Goal: Complete application form

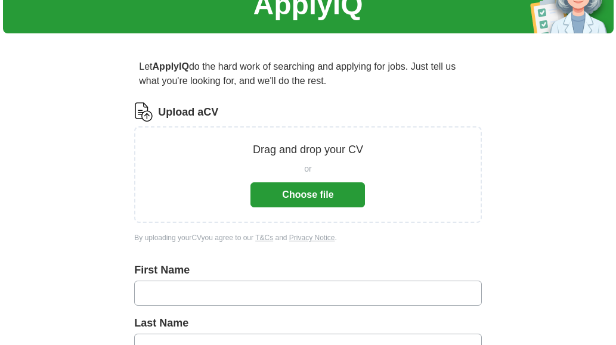
scroll to position [63, 0]
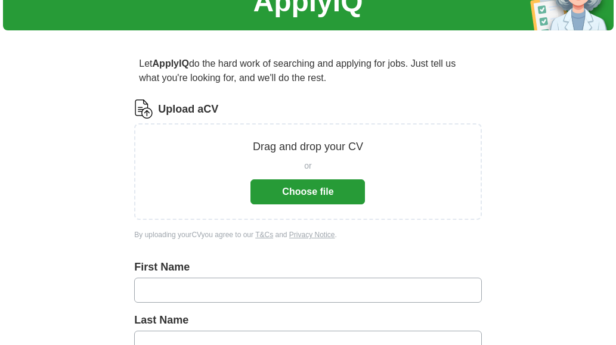
click at [332, 187] on button "Choose file" at bounding box center [307, 191] width 114 height 25
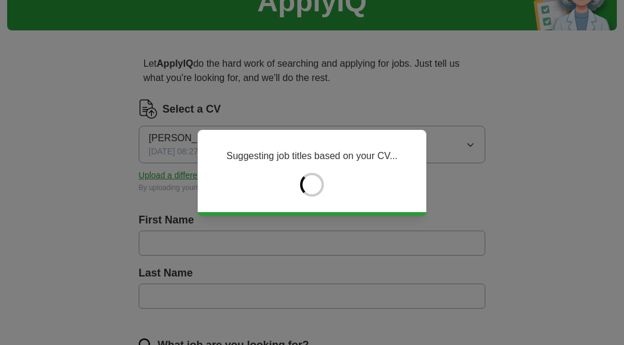
type input "******"
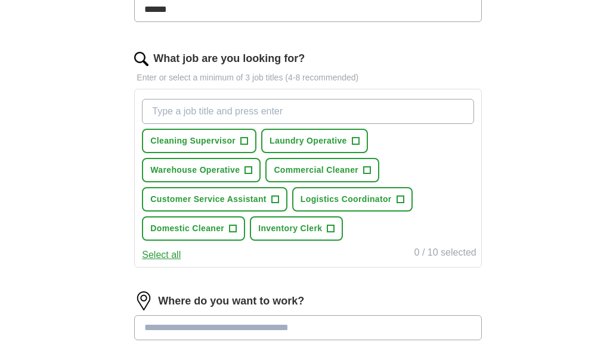
scroll to position [350, 0]
click at [245, 143] on span "+" at bounding box center [244, 141] width 7 height 10
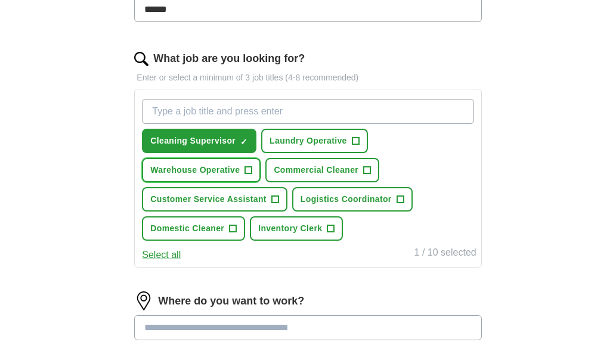
click at [247, 173] on span "+" at bounding box center [248, 171] width 7 height 10
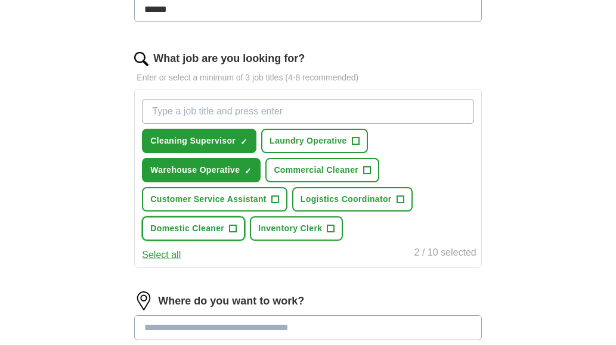
click at [195, 237] on button "Domestic Cleaner +" at bounding box center [193, 228] width 103 height 24
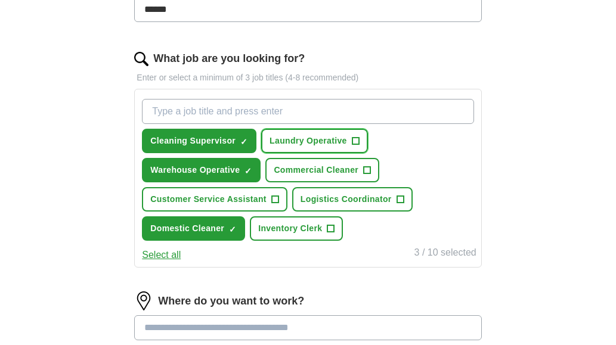
click at [344, 142] on span "Laundry Operative" at bounding box center [307, 141] width 77 height 13
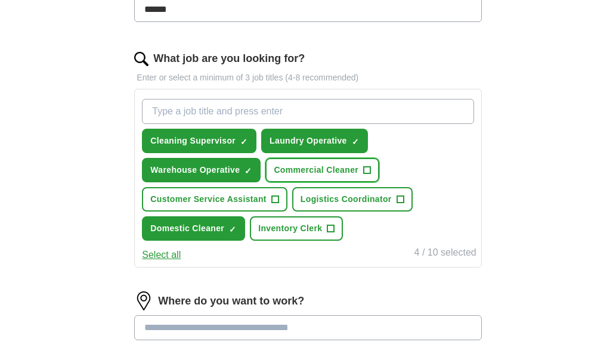
click at [366, 169] on span "+" at bounding box center [366, 171] width 7 height 10
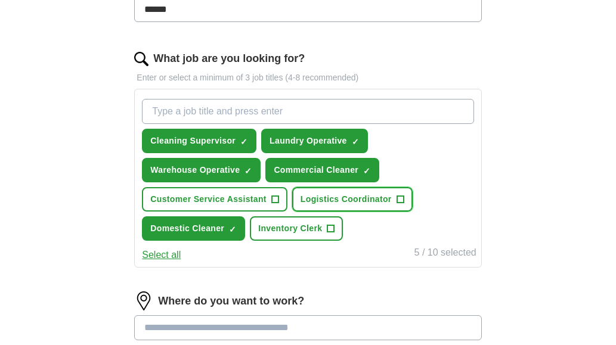
click at [355, 203] on span "Logistics Coordinator" at bounding box center [345, 199] width 91 height 13
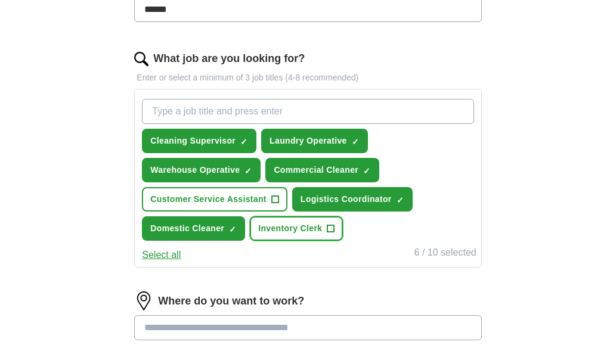
click at [312, 233] on span "Inventory Clerk" at bounding box center [290, 228] width 64 height 13
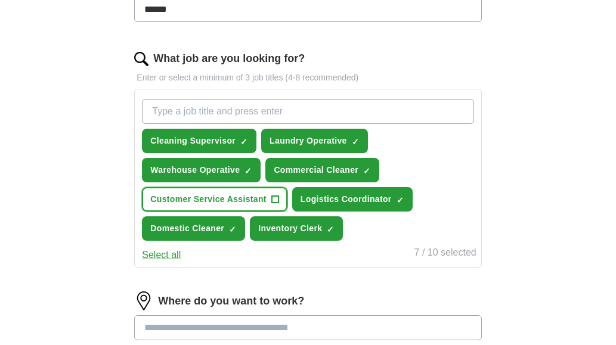
click at [213, 206] on button "Customer Service Assistant +" at bounding box center [214, 199] width 145 height 24
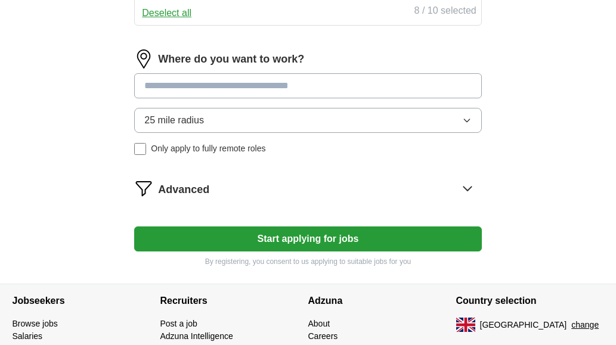
scroll to position [595, 0]
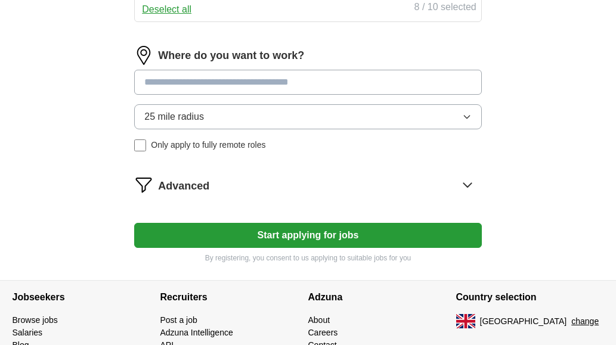
click at [443, 83] on input at bounding box center [307, 82] width 347 height 25
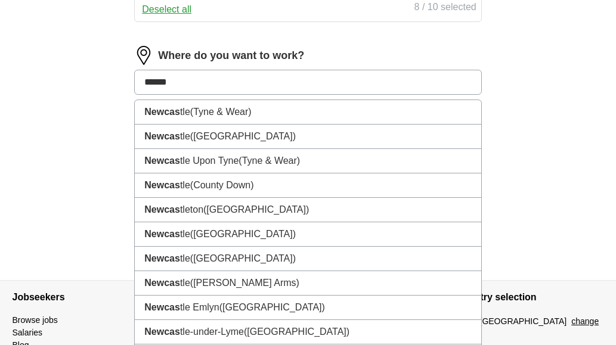
type input "*******"
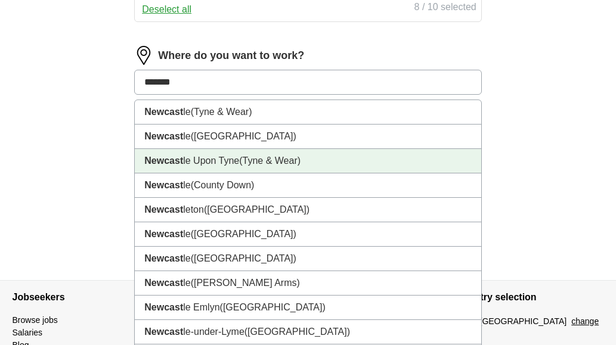
click at [209, 160] on li "Newcast le Upon Tyne ([GEOGRAPHIC_DATA])" at bounding box center [308, 161] width 346 height 24
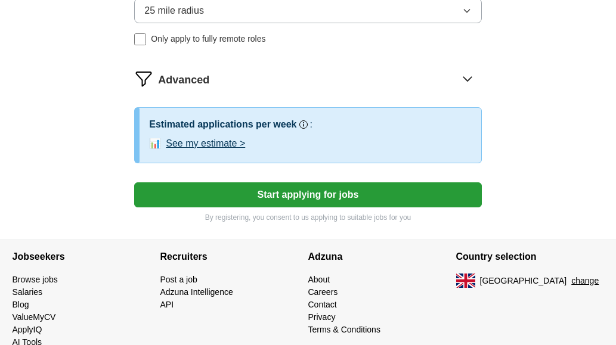
scroll to position [713, 0]
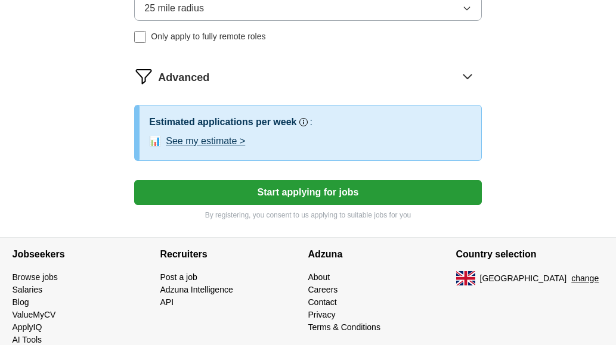
click at [300, 193] on button "Start applying for jobs" at bounding box center [307, 192] width 347 height 25
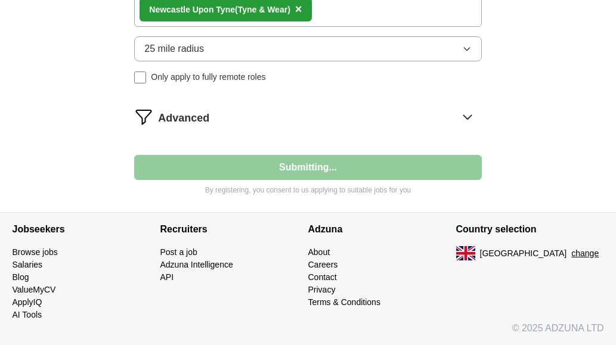
scroll to position [673, 0]
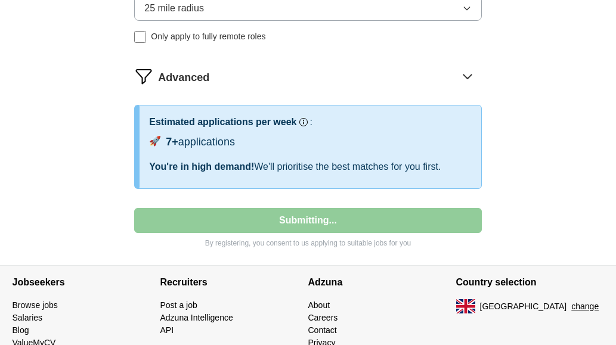
select select "**"
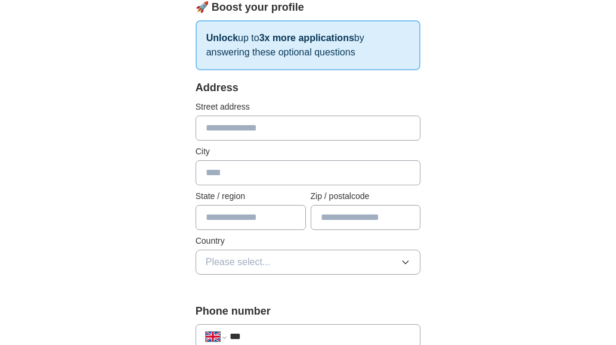
scroll to position [181, 0]
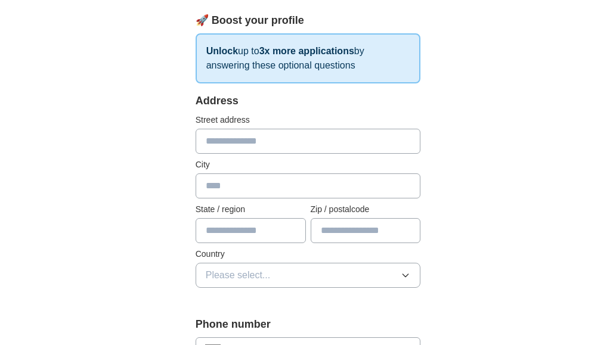
drag, startPoint x: 432, startPoint y: 58, endPoint x: 255, endPoint y: 153, distance: 200.7
click at [255, 153] on input "text" at bounding box center [307, 141] width 225 height 25
type input "**********"
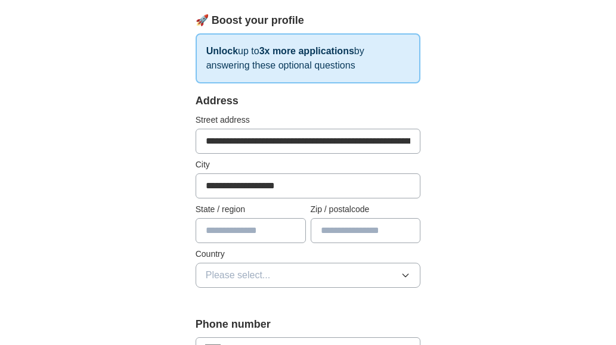
type input "*********"
type input "*******"
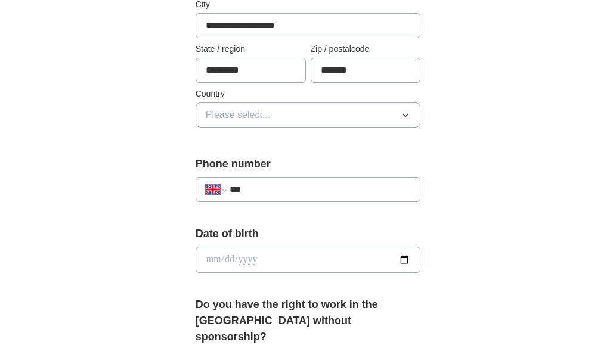
scroll to position [342, 0]
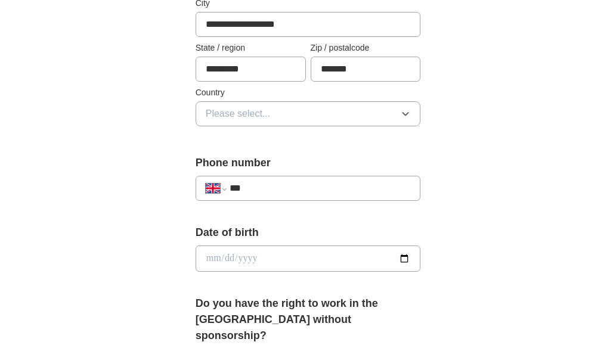
click at [407, 114] on icon "button" at bounding box center [405, 114] width 10 height 10
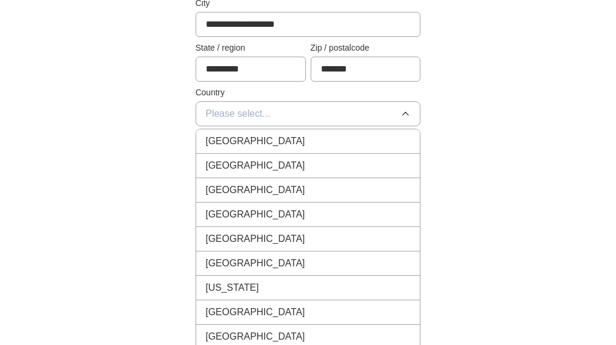
click at [262, 142] on span "[GEOGRAPHIC_DATA]" at bounding box center [256, 141] width 100 height 14
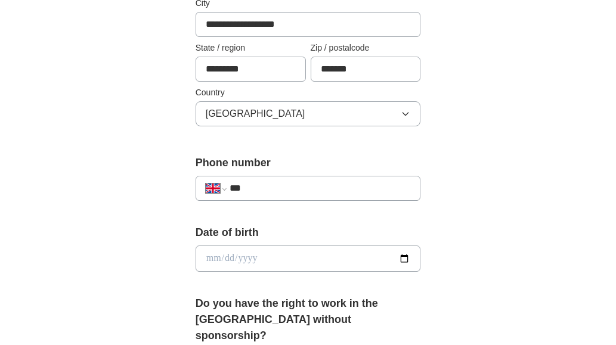
click at [252, 185] on input "***" at bounding box center [319, 188] width 181 height 14
type input "**********"
click at [213, 263] on input "date" at bounding box center [307, 258] width 225 height 26
click at [252, 259] on input "date" at bounding box center [307, 258] width 225 height 26
type input "**********"
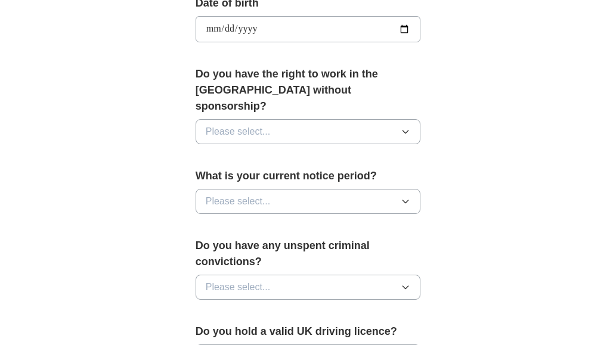
scroll to position [575, 0]
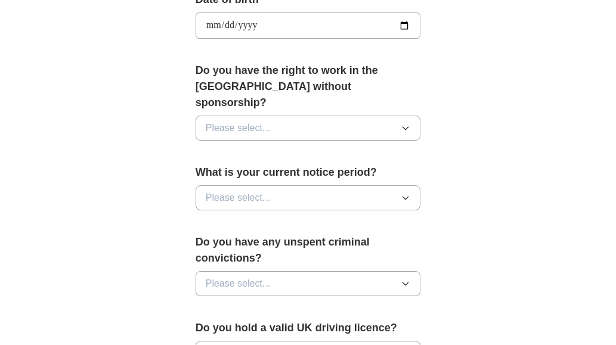
click at [407, 123] on icon "button" at bounding box center [405, 128] width 10 height 10
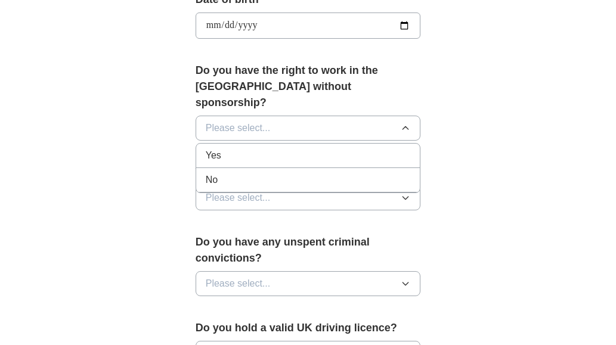
click at [214, 148] on span "Yes" at bounding box center [213, 155] width 15 height 14
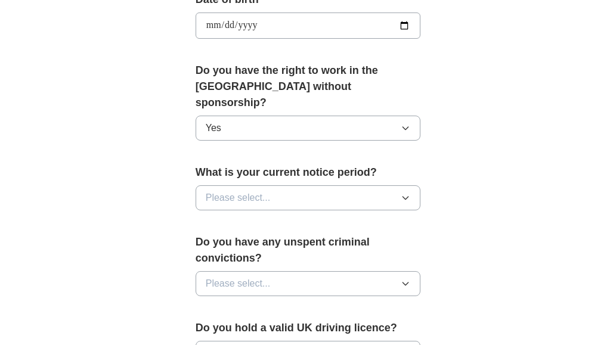
click at [404, 193] on icon "button" at bounding box center [405, 198] width 10 height 10
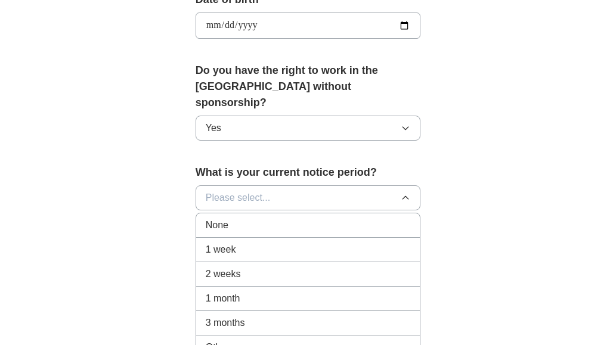
click at [251, 218] on div "None" at bounding box center [308, 225] width 205 height 14
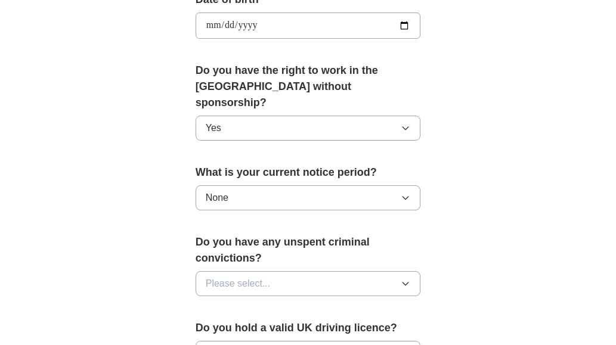
click at [402, 279] on icon "button" at bounding box center [405, 284] width 10 height 10
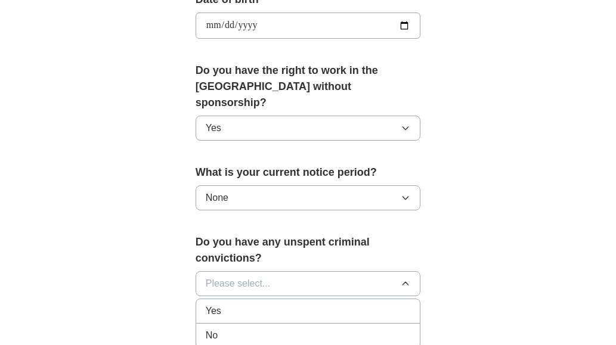
click at [216, 328] on span "No" at bounding box center [212, 335] width 12 height 14
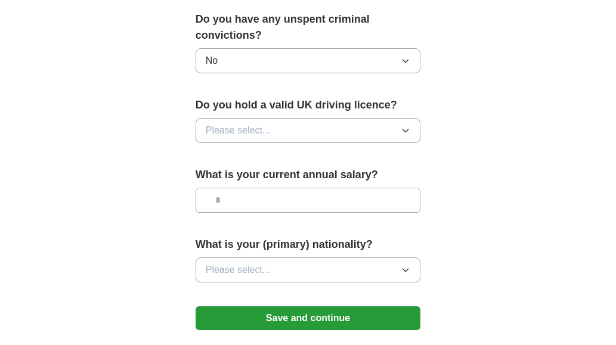
scroll to position [798, 0]
click at [406, 126] on icon "button" at bounding box center [405, 131] width 10 height 10
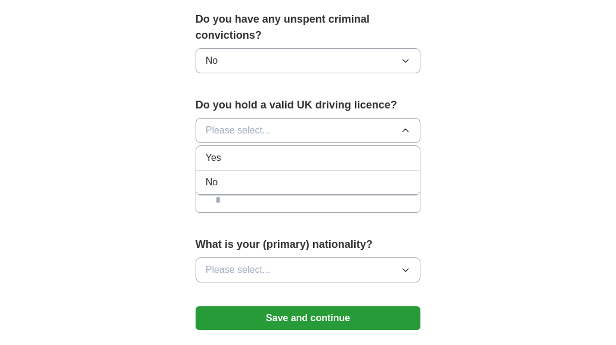
click at [263, 151] on div "Yes" at bounding box center [308, 158] width 205 height 14
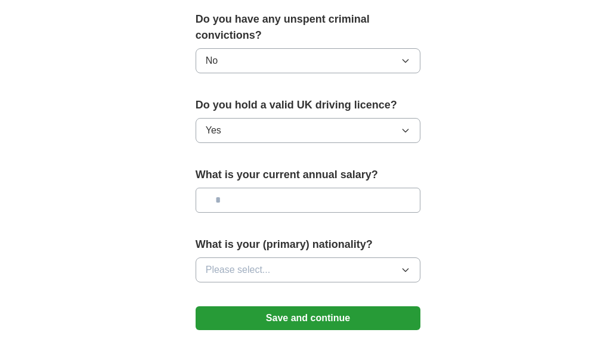
click at [277, 188] on input "text" at bounding box center [307, 200] width 225 height 25
type input "*******"
click at [410, 260] on button "Please select..." at bounding box center [307, 269] width 225 height 25
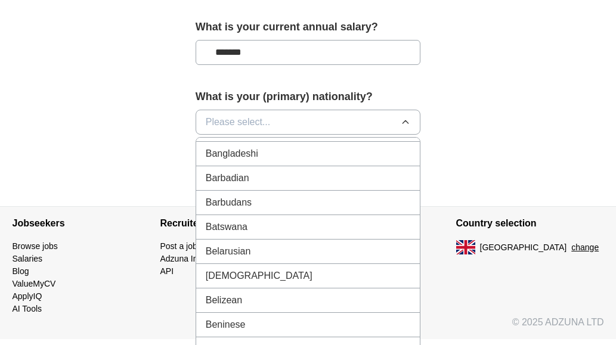
scroll to position [960, 0]
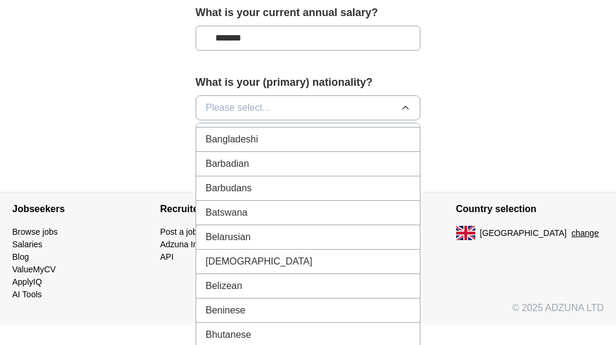
click at [362, 303] on div "Beninese" at bounding box center [308, 310] width 205 height 14
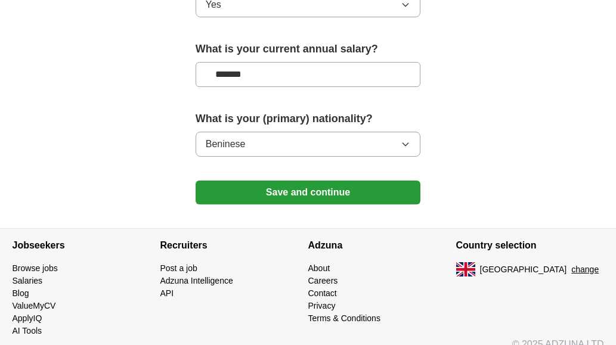
click at [406, 139] on icon "button" at bounding box center [405, 144] width 10 height 10
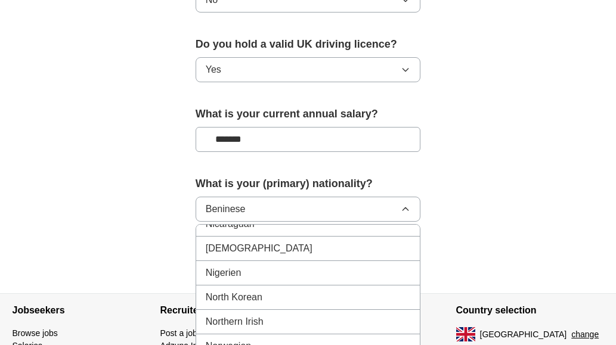
scroll to position [3136, 0]
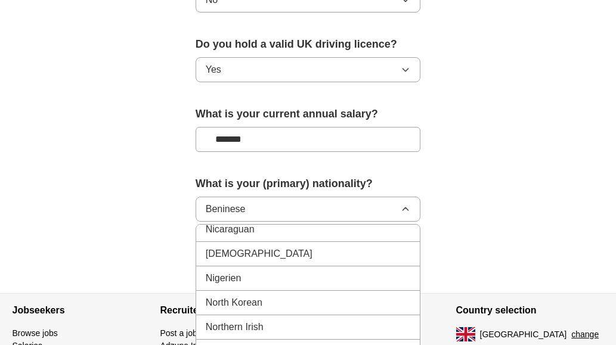
click at [216, 247] on span "[DEMOGRAPHIC_DATA]" at bounding box center [259, 254] width 107 height 14
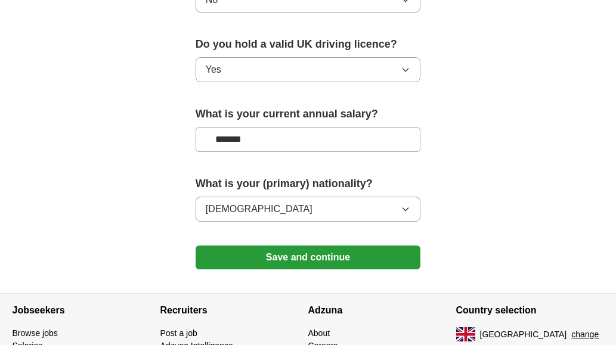
click at [300, 247] on button "Save and continue" at bounding box center [307, 257] width 225 height 24
